Goal: Transaction & Acquisition: Book appointment/travel/reservation

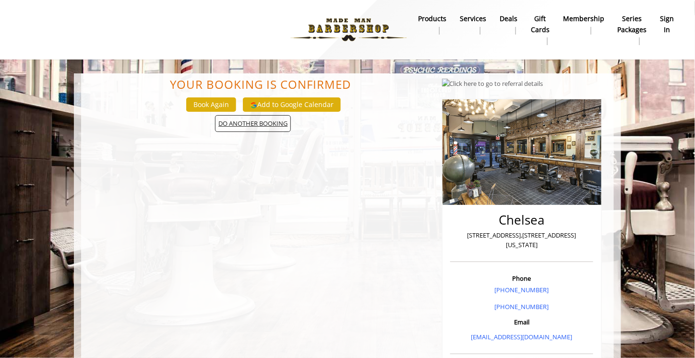
click at [250, 128] on span "DO ANOTHER BOOKING" at bounding box center [253, 123] width 76 height 17
click at [215, 106] on button "Book Again" at bounding box center [211, 104] width 50 height 14
click at [486, 22] on b "Services" at bounding box center [473, 18] width 26 height 11
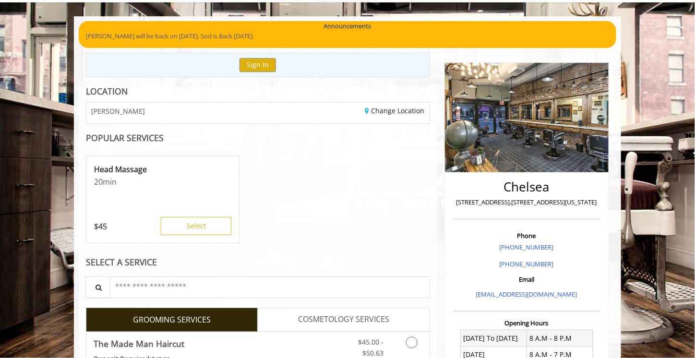
scroll to position [48, 0]
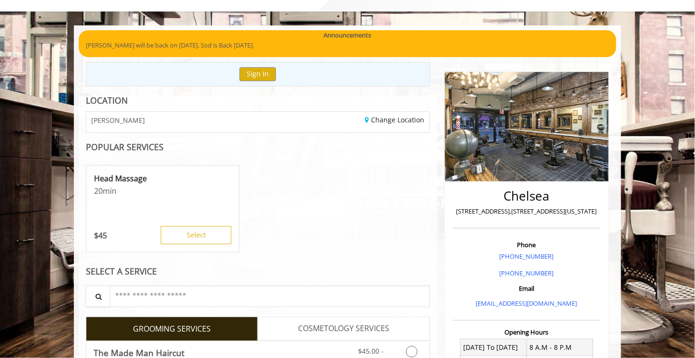
click at [187, 125] on div "CHELSEA" at bounding box center [168, 122] width 179 height 21
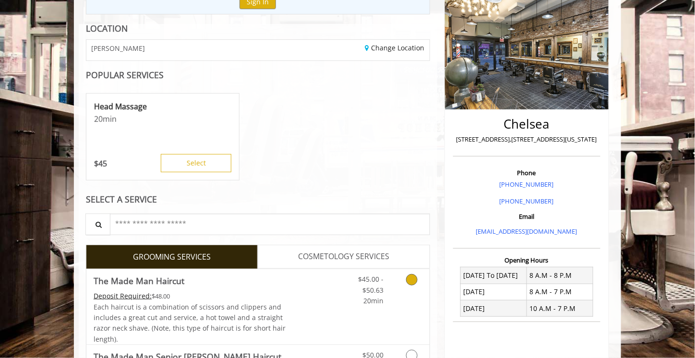
scroll to position [0, 0]
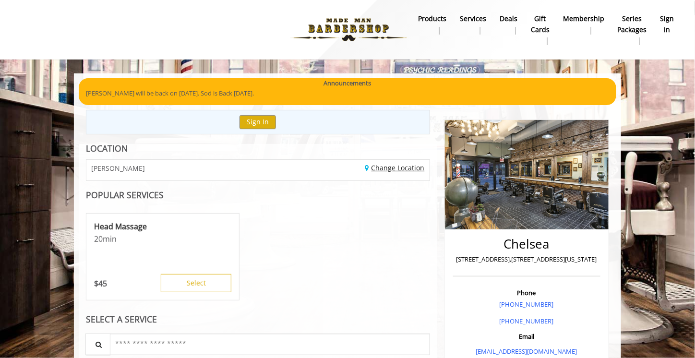
click at [393, 167] on link "Change Location" at bounding box center [395, 167] width 60 height 9
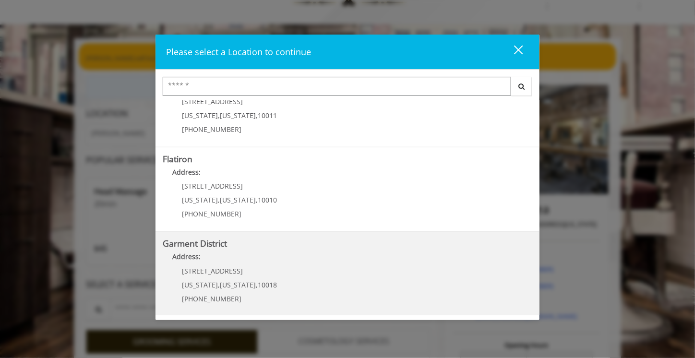
scroll to position [192, 0]
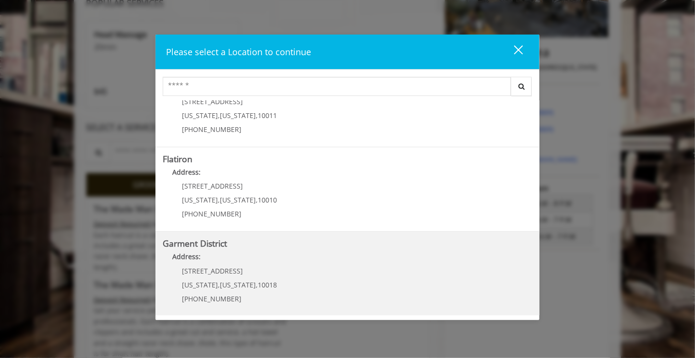
click at [218, 264] on District "Address:" at bounding box center [348, 258] width 370 height 15
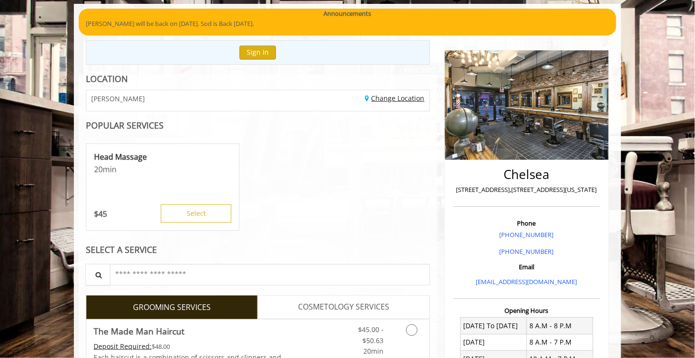
scroll to position [96, 0]
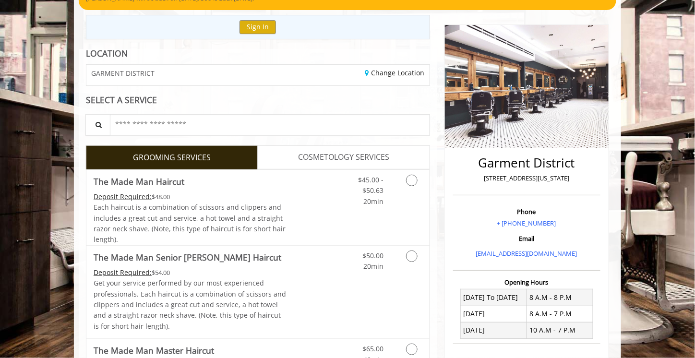
scroll to position [144, 0]
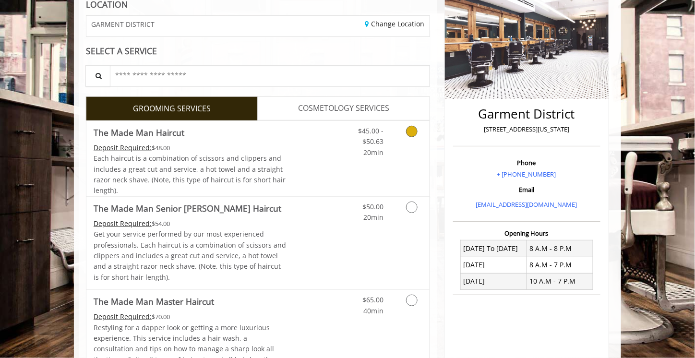
click at [409, 134] on icon "Grooming services" at bounding box center [412, 132] width 12 height 12
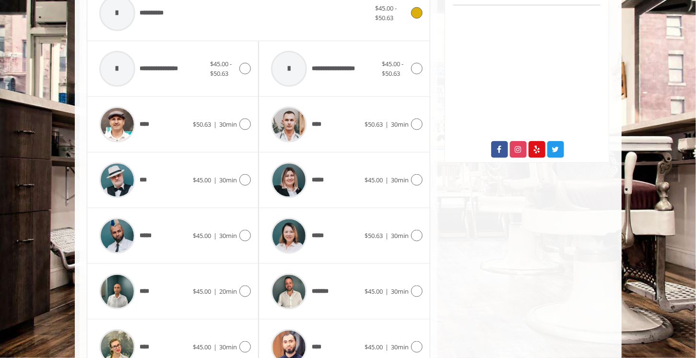
scroll to position [480, 0]
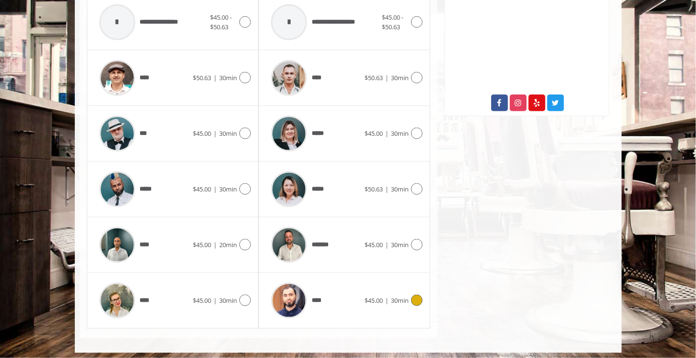
click at [286, 292] on img at bounding box center [289, 301] width 36 height 36
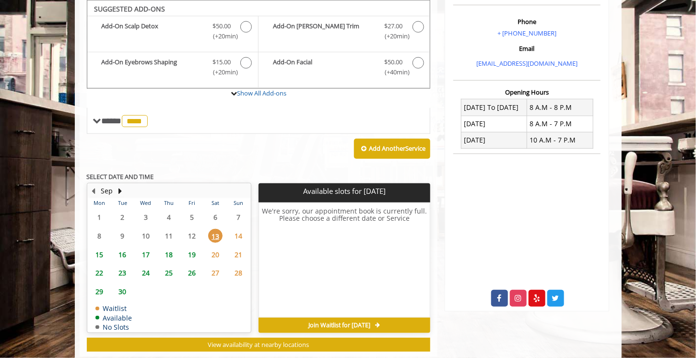
scroll to position [285, 0]
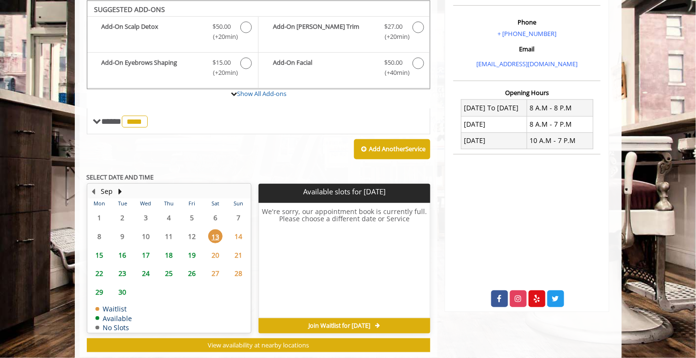
click at [100, 250] on span "15" at bounding box center [99, 255] width 14 height 14
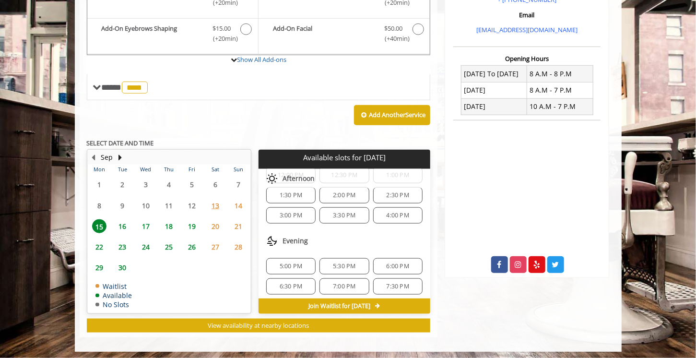
scroll to position [72, 0]
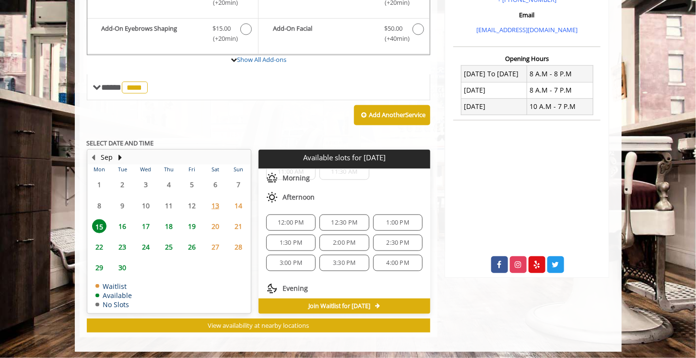
click at [327, 239] on span "2:00 PM" at bounding box center [344, 243] width 41 height 8
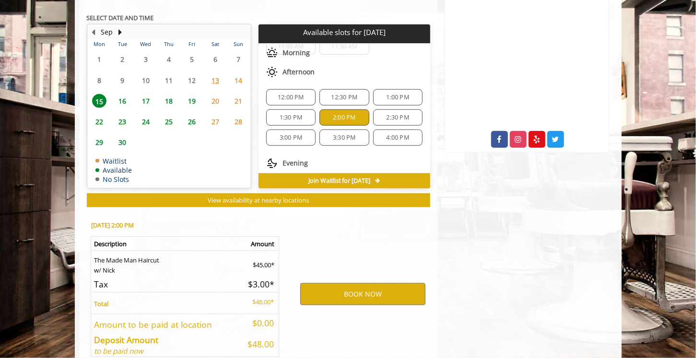
scroll to position [491, 0]
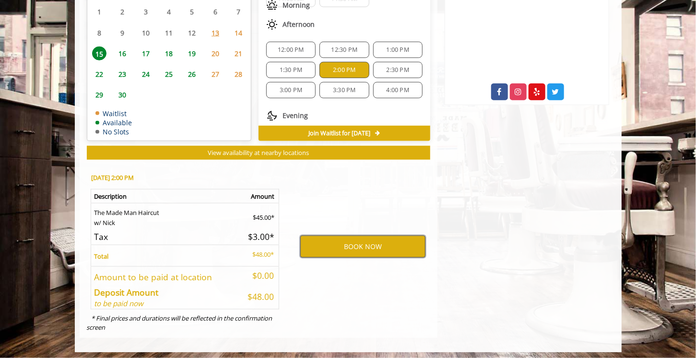
click at [347, 240] on button "BOOK NOW" at bounding box center [362, 247] width 125 height 22
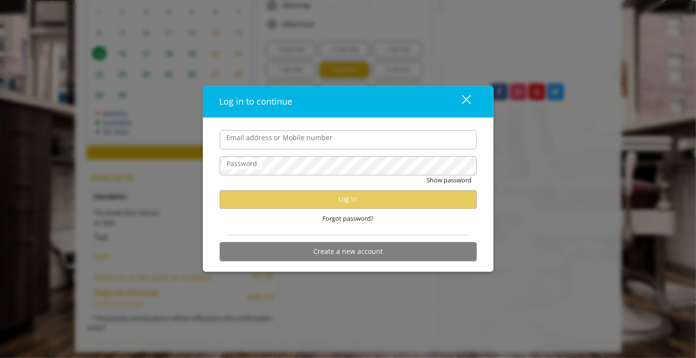
click at [408, 107] on div "Log in to continue" at bounding box center [332, 102] width 225 height 14
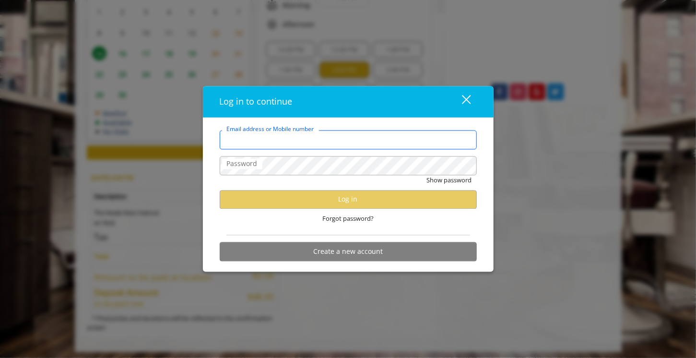
click at [336, 140] on input "Email address or Mobile number" at bounding box center [348, 139] width 257 height 19
type input "**********"
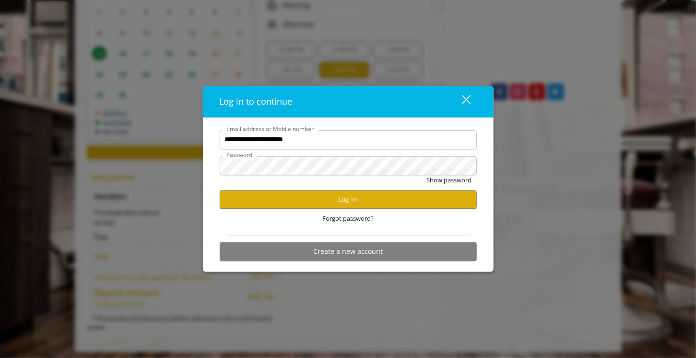
scroll to position [0, 0]
click at [352, 198] on button "Log in" at bounding box center [348, 199] width 257 height 19
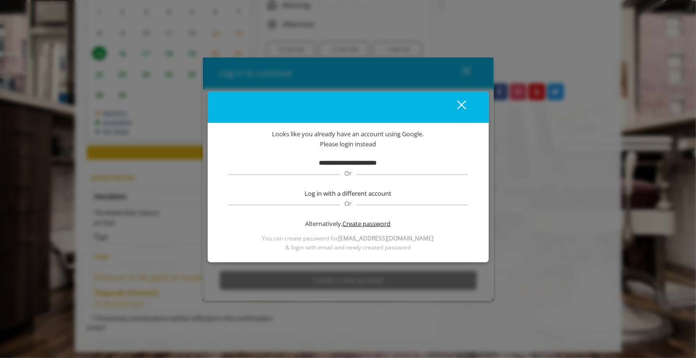
click at [355, 222] on span "Create password" at bounding box center [367, 224] width 48 height 10
click label "Verification code"
click input "Verification code"
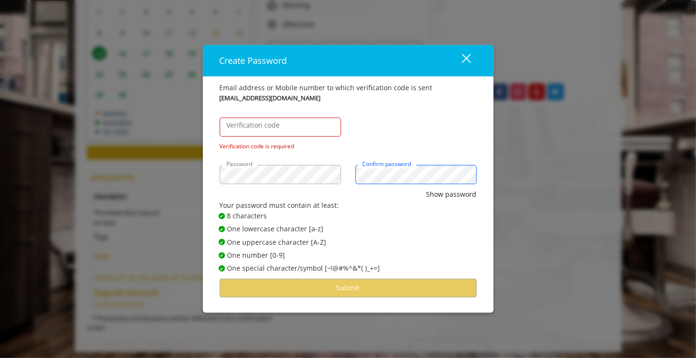
click at [427, 189] on button "Show password" at bounding box center [452, 194] width 50 height 11
click at [395, 136] on div "Verification code Verification code is required" at bounding box center [349, 127] width 272 height 48
click at [284, 127] on input "Verification code" at bounding box center [280, 127] width 121 height 19
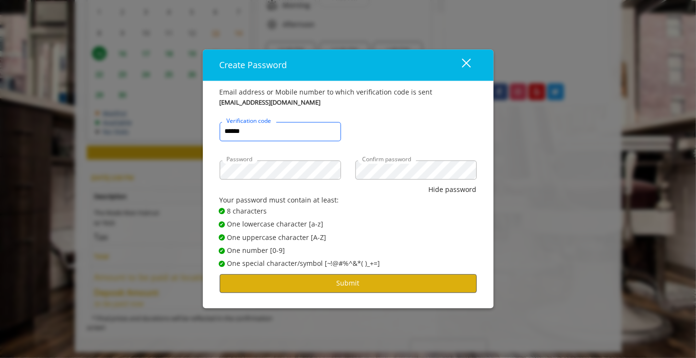
type input "******"
click at [281, 288] on button "Submit" at bounding box center [348, 283] width 257 height 19
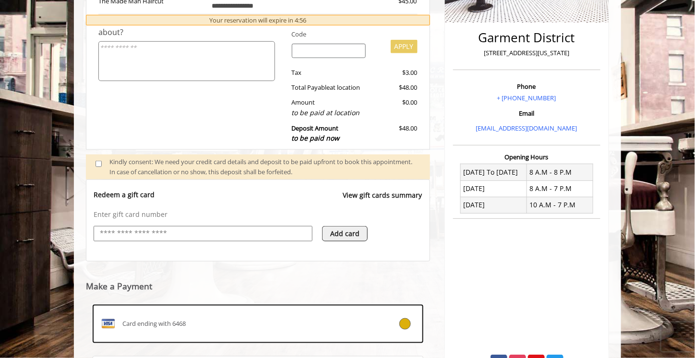
scroll to position [325, 0]
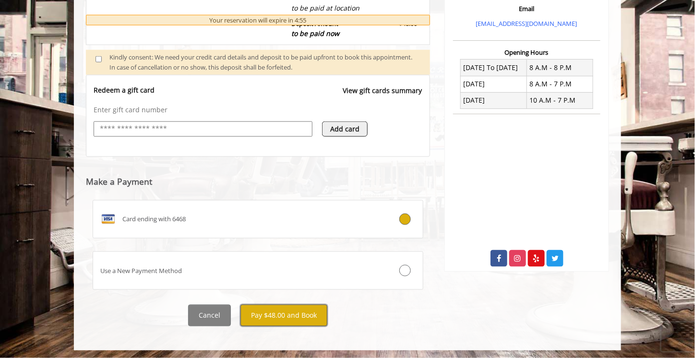
click at [283, 311] on button "Pay $48.00 and Book" at bounding box center [283, 316] width 87 height 22
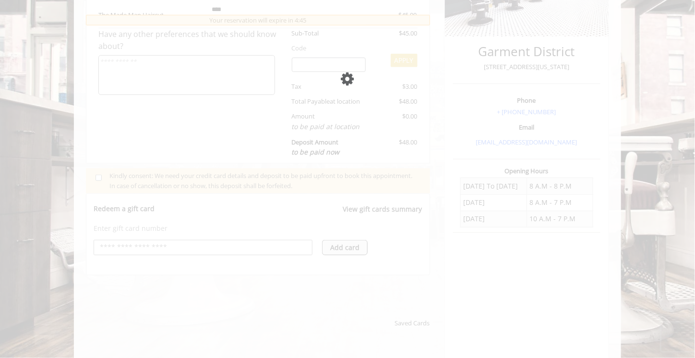
scroll to position [240, 0]
